Goal: Communication & Community: Ask a question

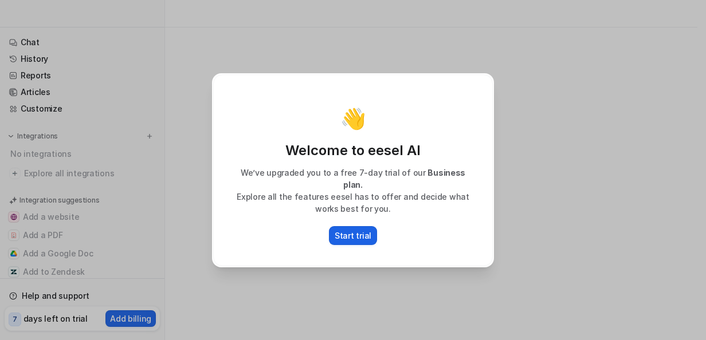
click at [347, 230] on p "Start trial" at bounding box center [353, 236] width 37 height 12
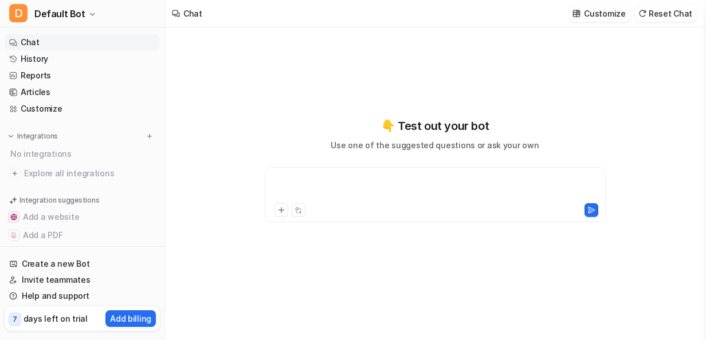
click at [315, 175] on div at bounding box center [436, 188] width 336 height 26
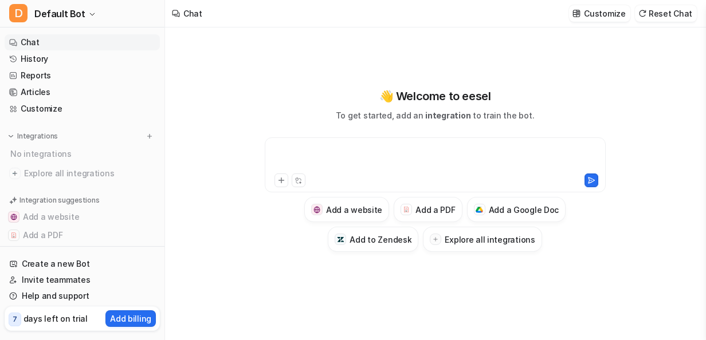
click at [318, 150] on div at bounding box center [436, 158] width 336 height 26
click at [367, 155] on div "**********" at bounding box center [436, 158] width 336 height 26
type textarea "**********"
drag, startPoint x: 290, startPoint y: 127, endPoint x: 328, endPoint y: 154, distance: 46.4
click at [328, 154] on div at bounding box center [436, 158] width 336 height 26
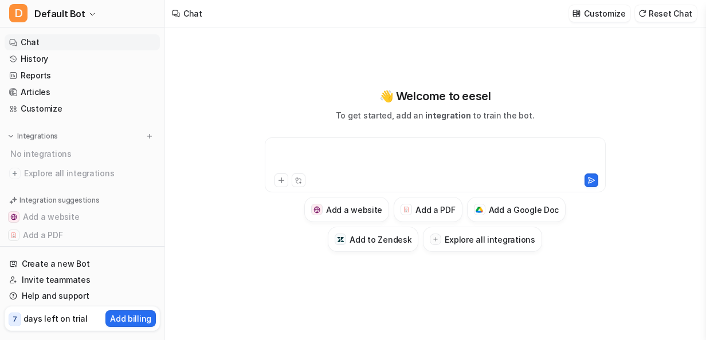
paste div
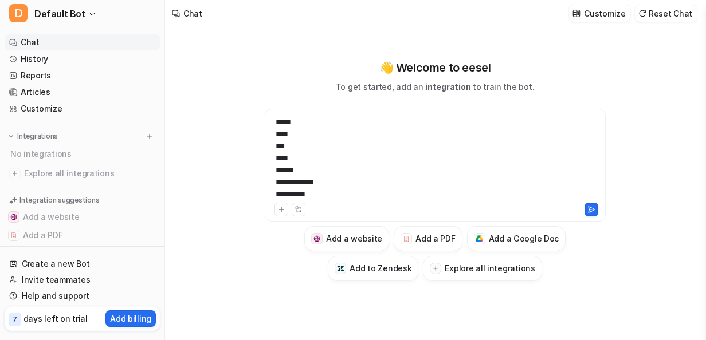
drag, startPoint x: 276, startPoint y: 123, endPoint x: 292, endPoint y: 123, distance: 16.0
click at [276, 123] on div "**********" at bounding box center [436, 158] width 336 height 84
click at [275, 123] on div "**********" at bounding box center [436, 158] width 336 height 84
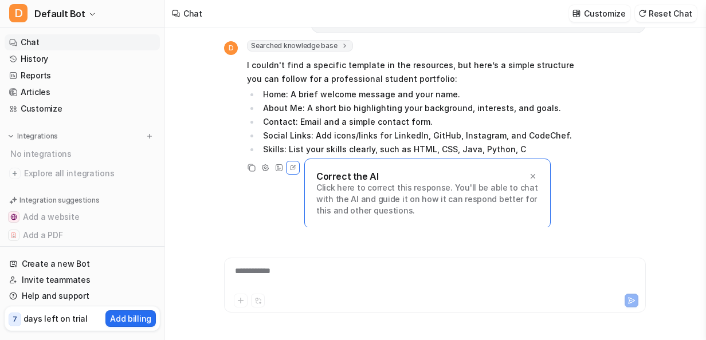
scroll to position [95, 0]
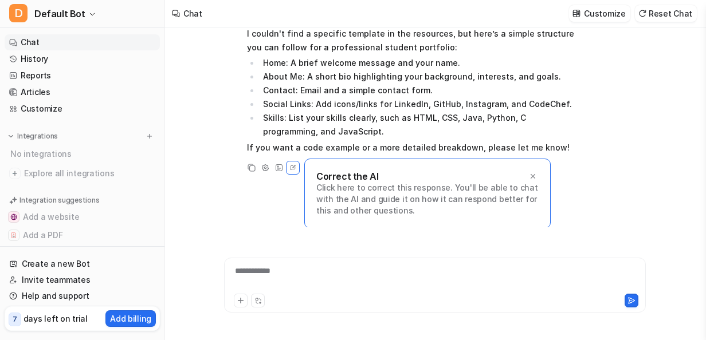
click at [435, 280] on div "**********" at bounding box center [435, 278] width 417 height 26
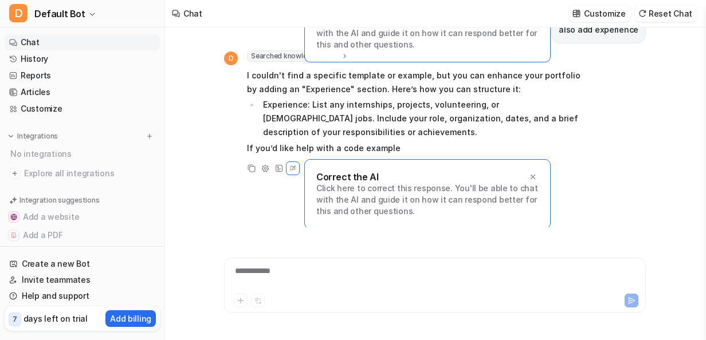
scroll to position [261, 0]
click at [481, 278] on div at bounding box center [435, 278] width 417 height 26
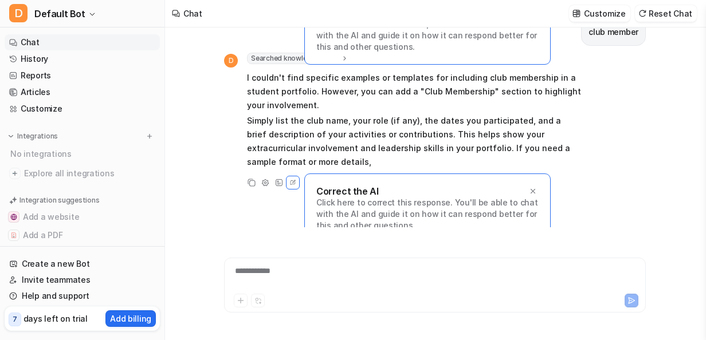
scroll to position [439, 0]
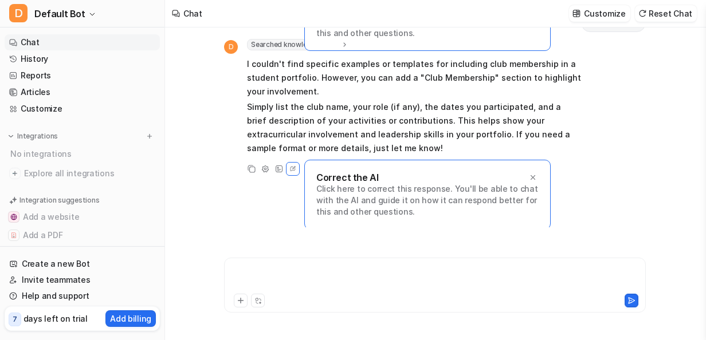
click at [393, 277] on div at bounding box center [435, 278] width 417 height 26
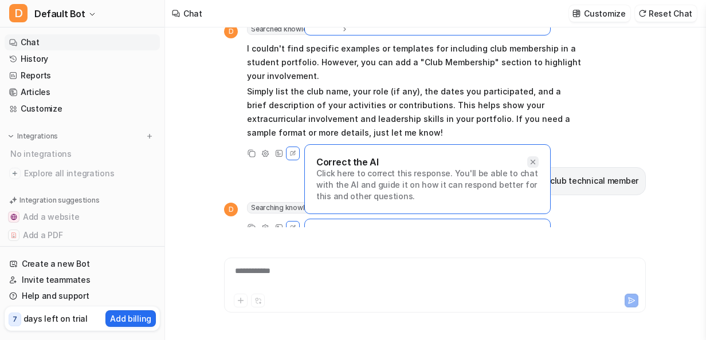
scroll to position [514, 0]
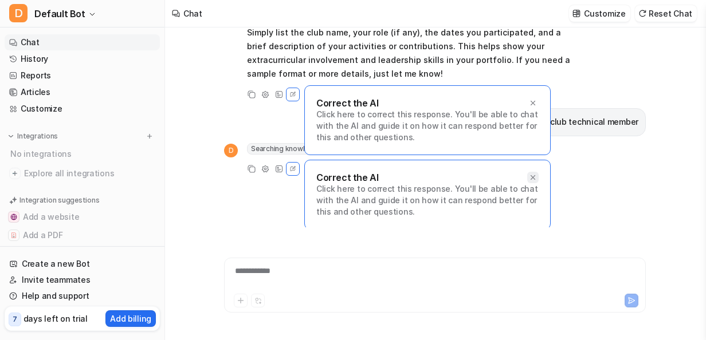
click at [533, 174] on icon at bounding box center [533, 178] width 8 height 8
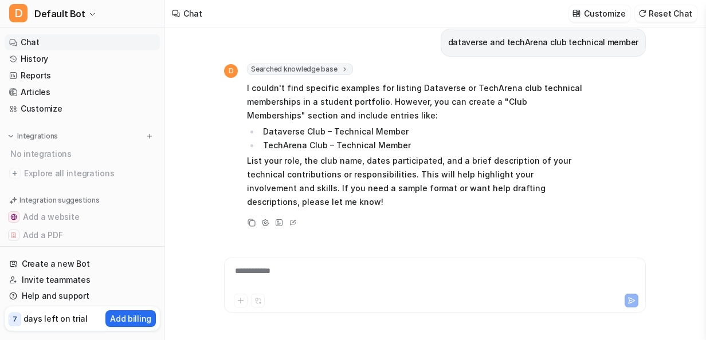
scroll to position [607, 0]
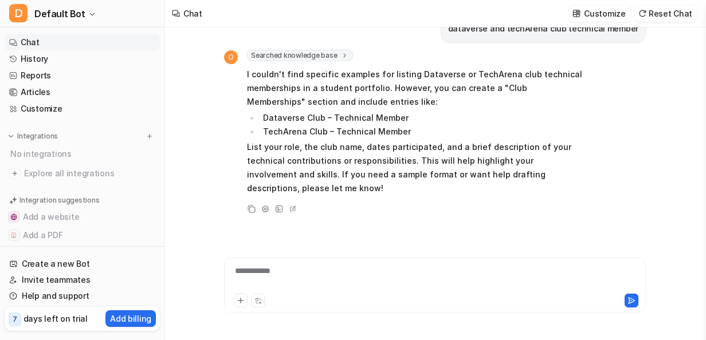
click at [467, 257] on div "**********" at bounding box center [435, 282] width 422 height 62
click at [455, 280] on div at bounding box center [435, 278] width 417 height 26
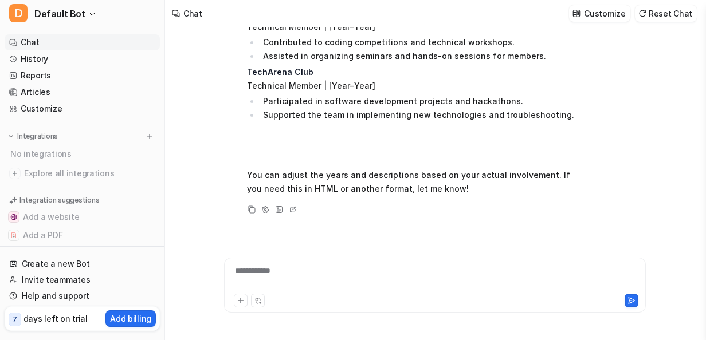
scroll to position [970, 0]
click at [424, 277] on div at bounding box center [435, 278] width 417 height 26
click at [418, 274] on div at bounding box center [435, 278] width 417 height 26
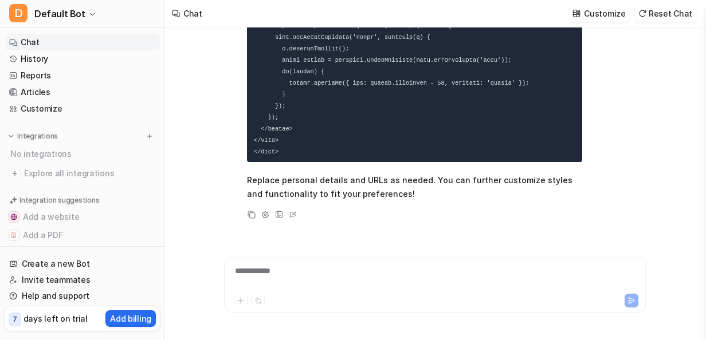
scroll to position [2444, 0]
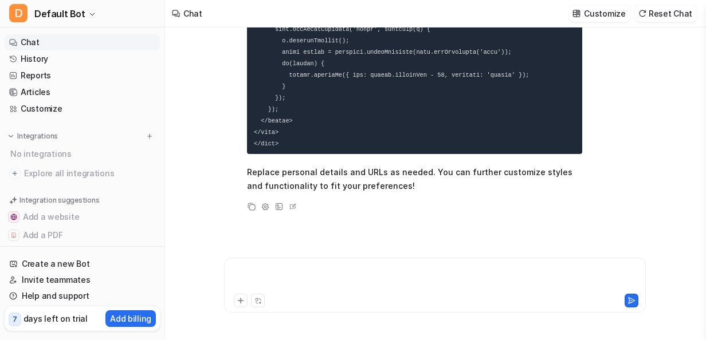
click at [395, 274] on div at bounding box center [435, 278] width 417 height 26
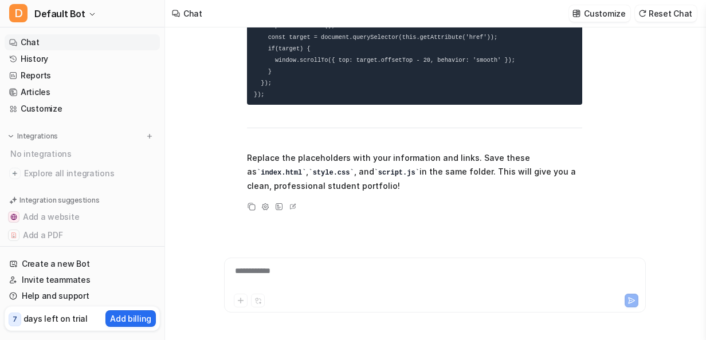
scroll to position [4163, 0]
click at [394, 275] on div at bounding box center [435, 278] width 417 height 26
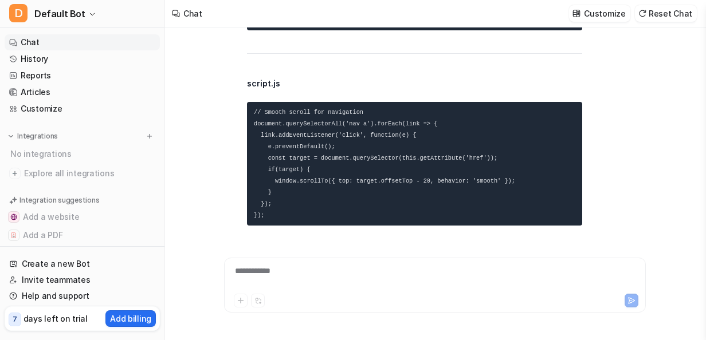
scroll to position [5850, 0]
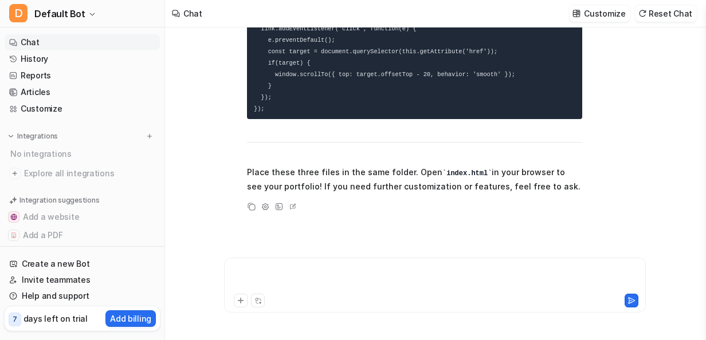
click at [412, 266] on div at bounding box center [435, 278] width 417 height 26
click at [430, 278] on div at bounding box center [435, 278] width 417 height 26
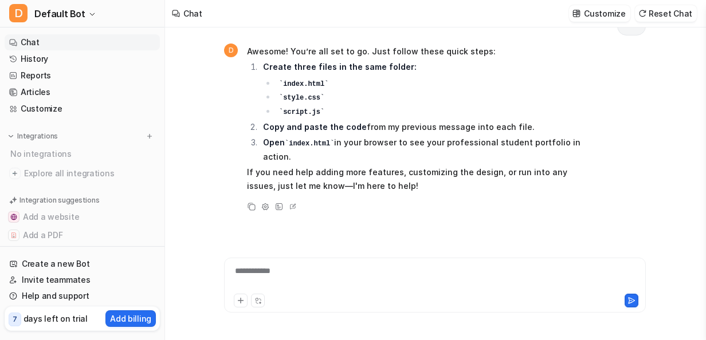
scroll to position [6061, 0]
